Goal: Task Accomplishment & Management: Manage account settings

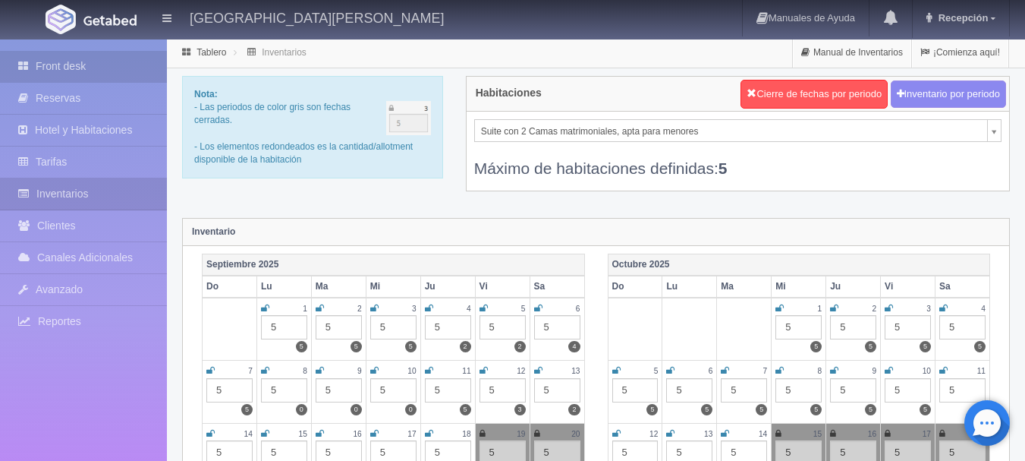
click at [114, 58] on link "Front desk" at bounding box center [83, 66] width 167 height 31
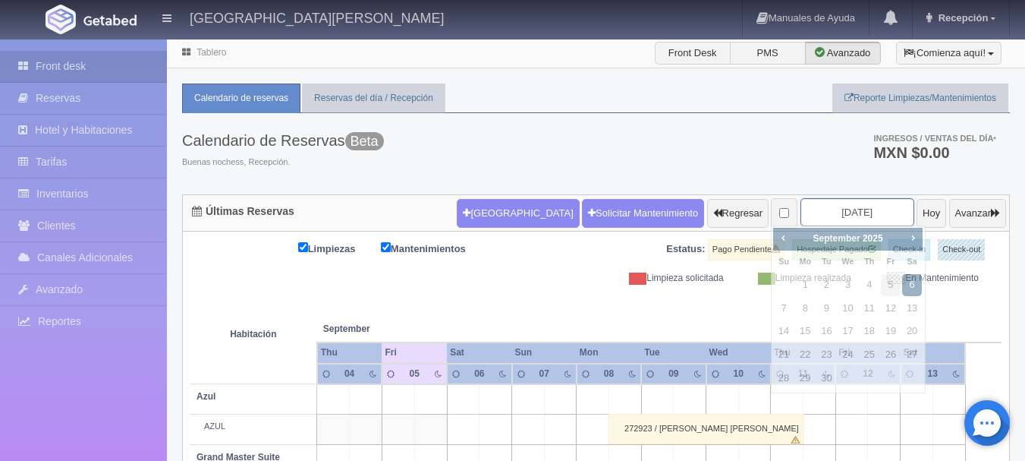
click at [839, 215] on input "2025-09-06" at bounding box center [858, 212] width 114 height 28
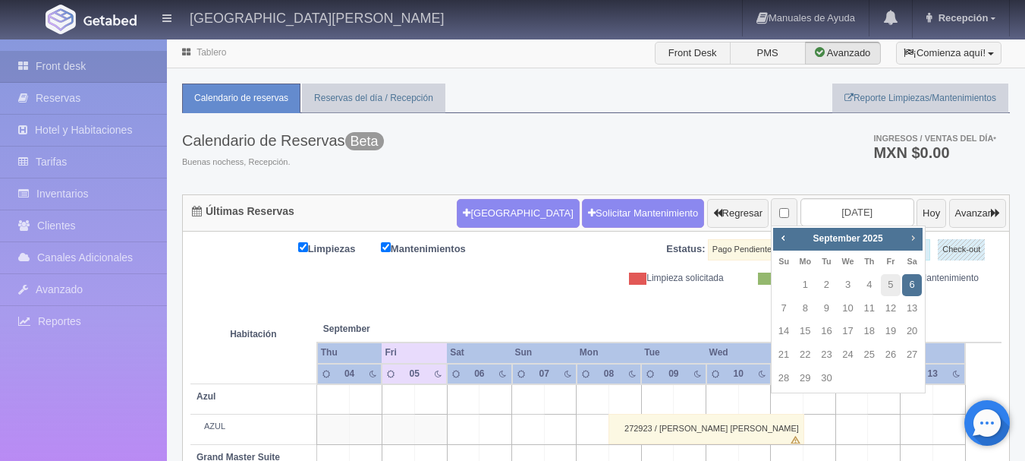
click at [915, 238] on span "Next" at bounding box center [913, 238] width 12 height 12
click at [847, 353] on link "22" at bounding box center [849, 355] width 20 height 22
type input "[DATE]"
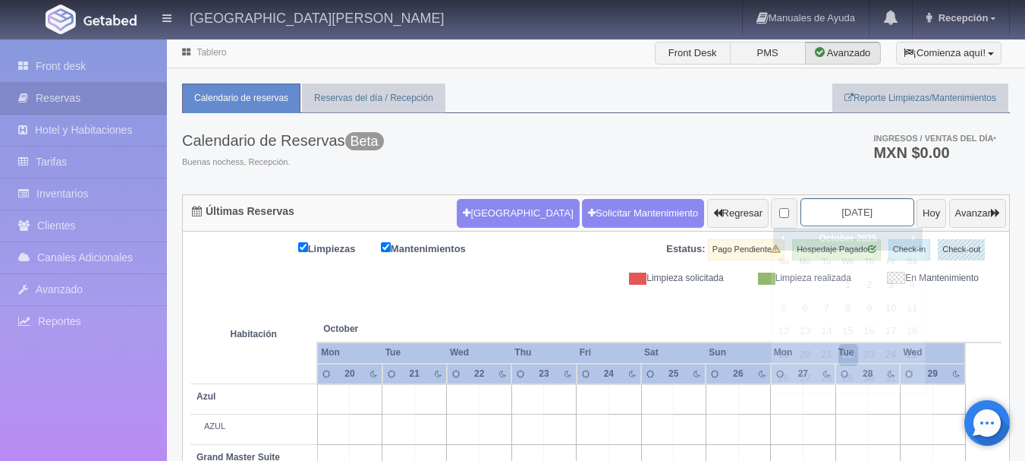
click at [868, 205] on input "[DATE]" at bounding box center [858, 212] width 114 height 28
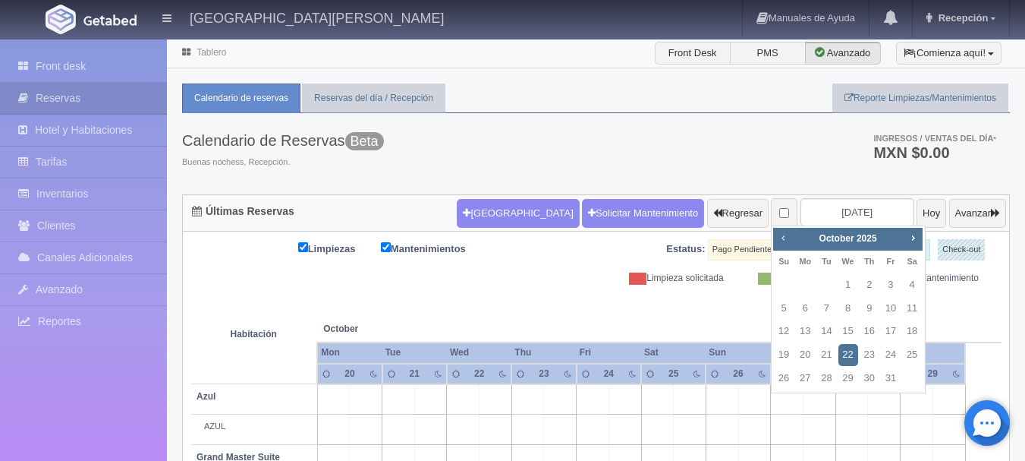
click at [783, 233] on span "Prev" at bounding box center [783, 238] width 12 height 12
click at [810, 337] on link "15" at bounding box center [805, 331] width 20 height 22
type input "2025-09-15"
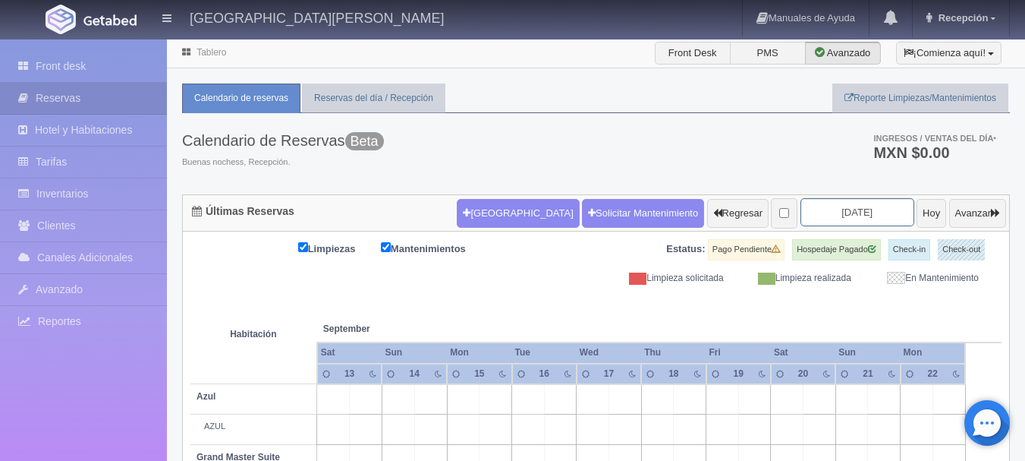
click at [876, 213] on input "2025-09-15" at bounding box center [858, 212] width 114 height 28
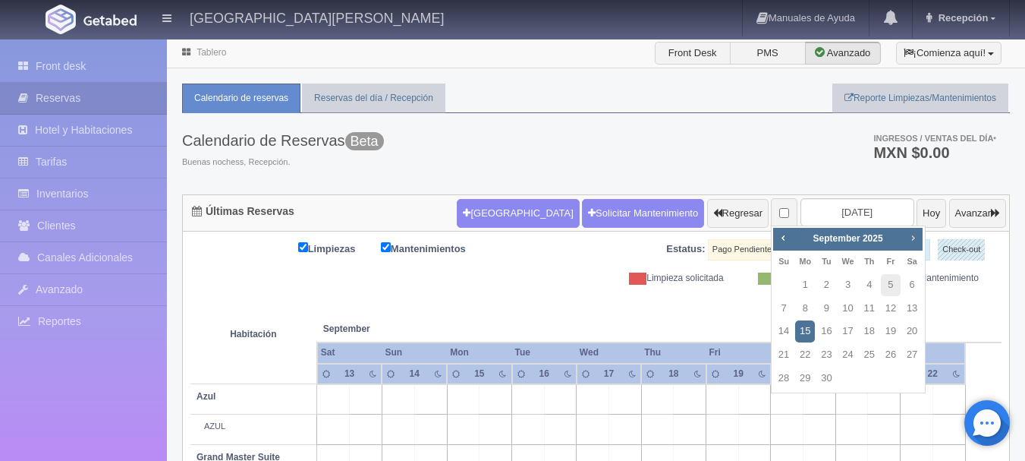
click at [913, 237] on span "Next" at bounding box center [913, 238] width 12 height 12
click at [847, 358] on link "22" at bounding box center [849, 355] width 20 height 22
type input "[DATE]"
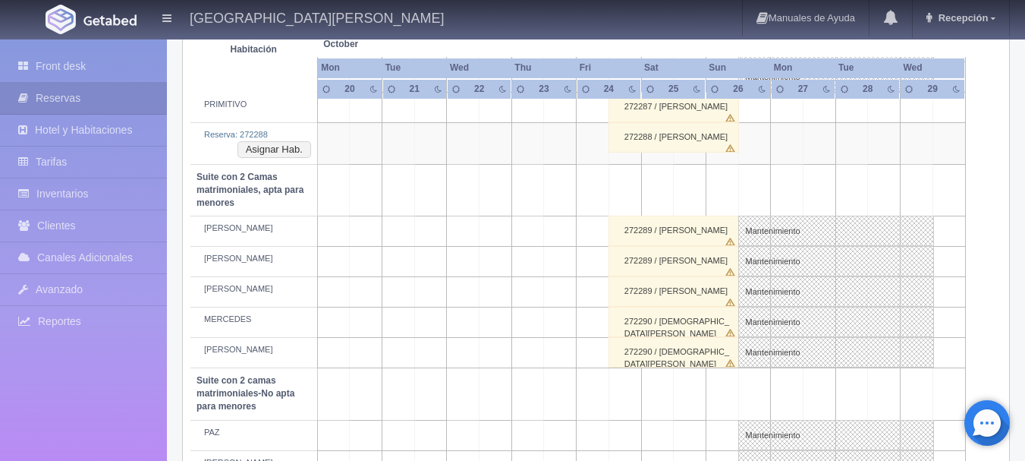
scroll to position [1029, 0]
click at [496, 263] on td at bounding box center [496, 261] width 33 height 30
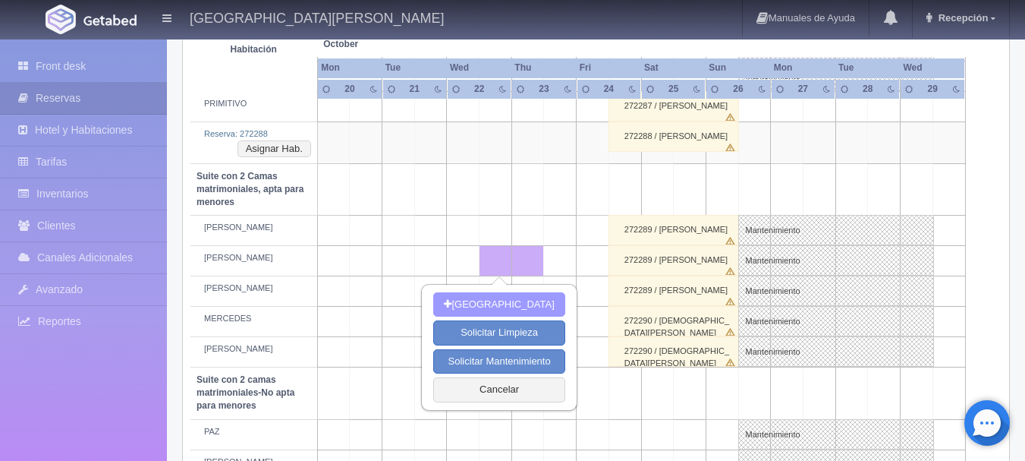
click at [491, 305] on button "[GEOGRAPHIC_DATA]" at bounding box center [498, 304] width 131 height 25
type input "[DATE]"
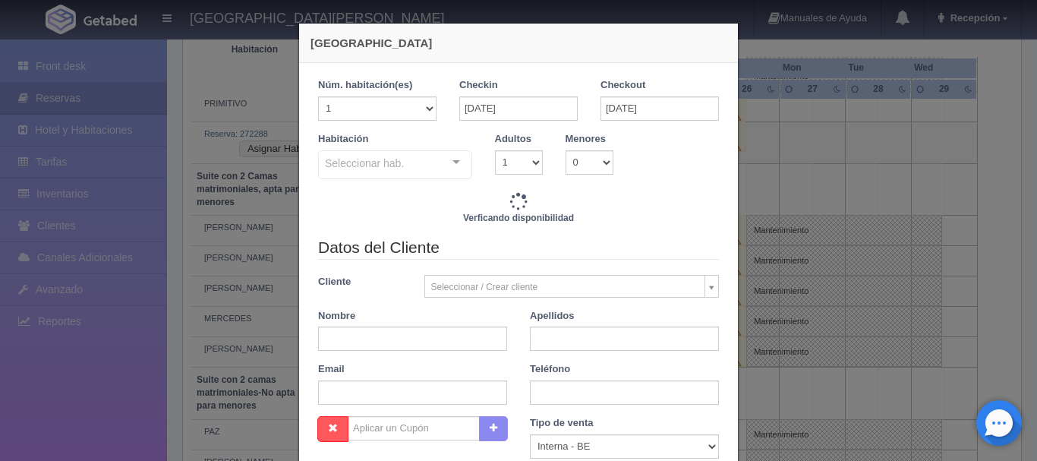
checkbox input "false"
type input "3860.00"
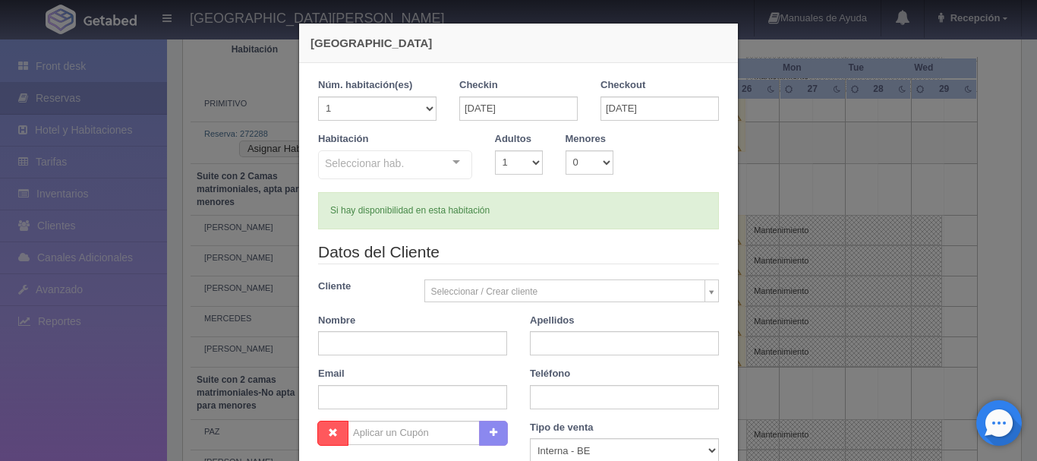
checkbox input "false"
click at [787, 150] on div "[GEOGRAPHIC_DATA] 1 Núm. habitación(es) 1 2 3 4 5 6 7 8 9 10 11 12 13 14 15 16 …" at bounding box center [518, 230] width 1037 height 461
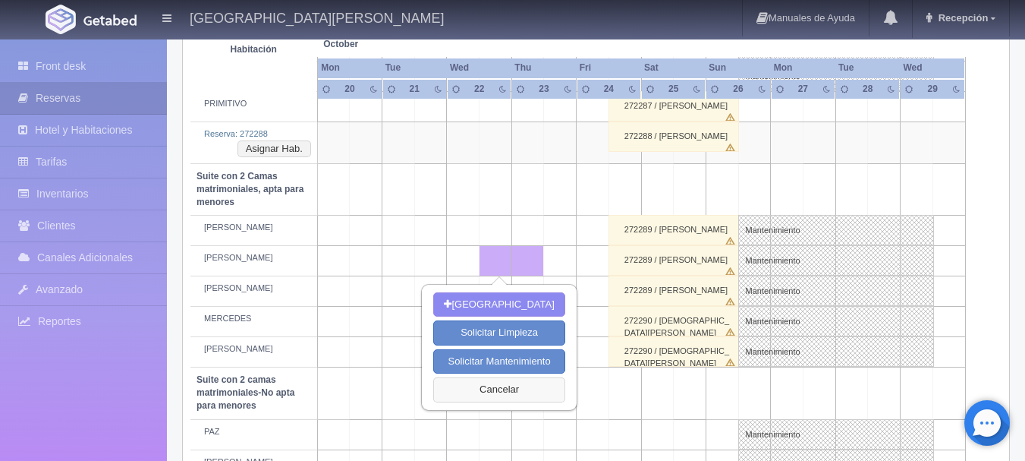
click at [495, 383] on button "Cancelar" at bounding box center [498, 389] width 131 height 25
